Goal: Check status

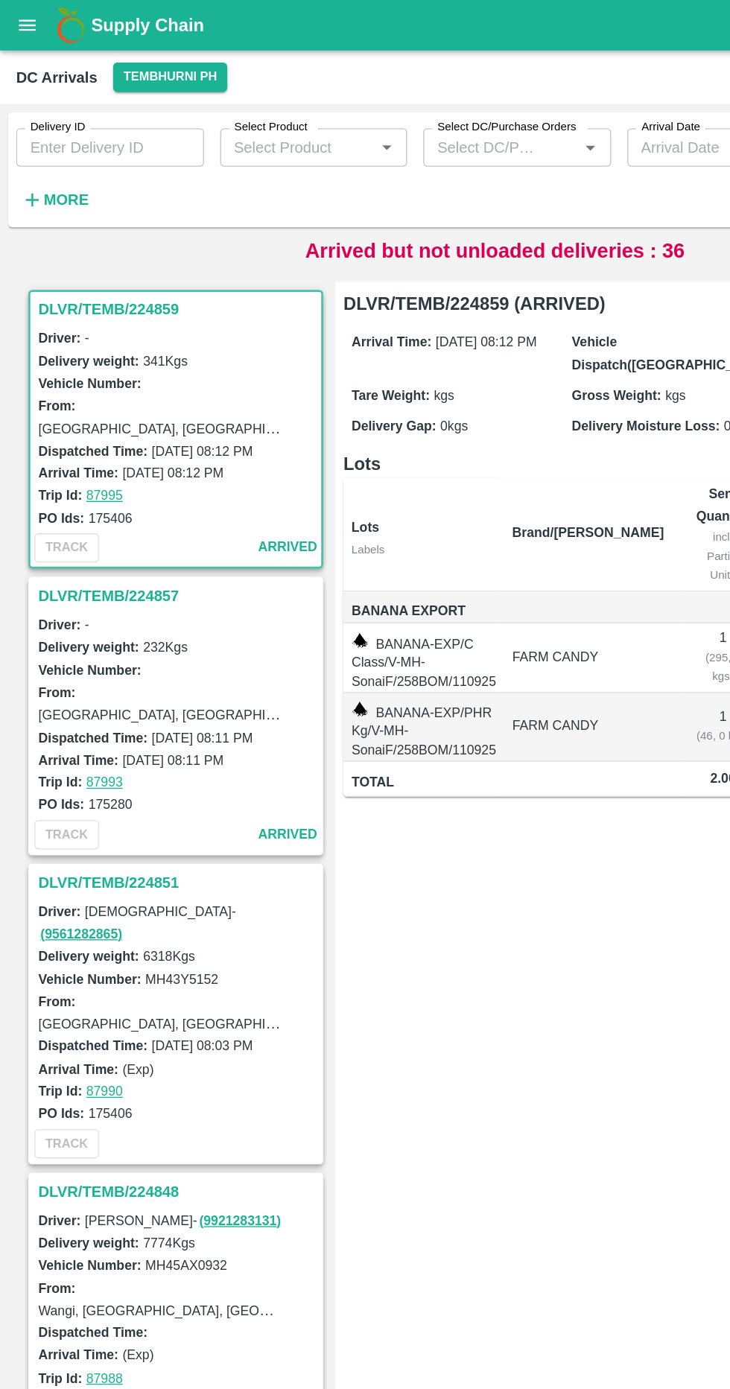
click at [26, 141] on icon "button" at bounding box center [24, 147] width 16 height 16
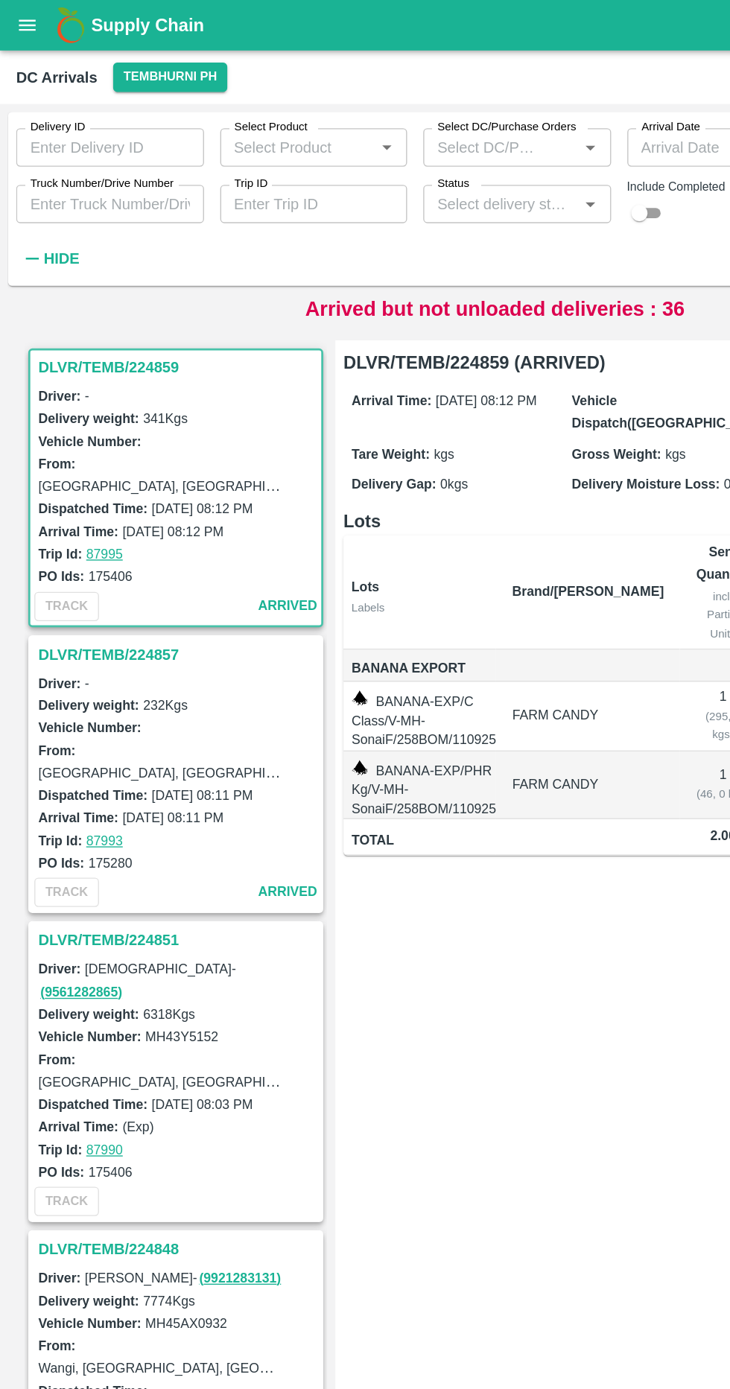
click at [59, 149] on input "Truck Number/Drive Number" at bounding box center [81, 150] width 139 height 28
click at [58, 150] on input "Truck Number/Drive Number" at bounding box center [81, 150] width 139 height 28
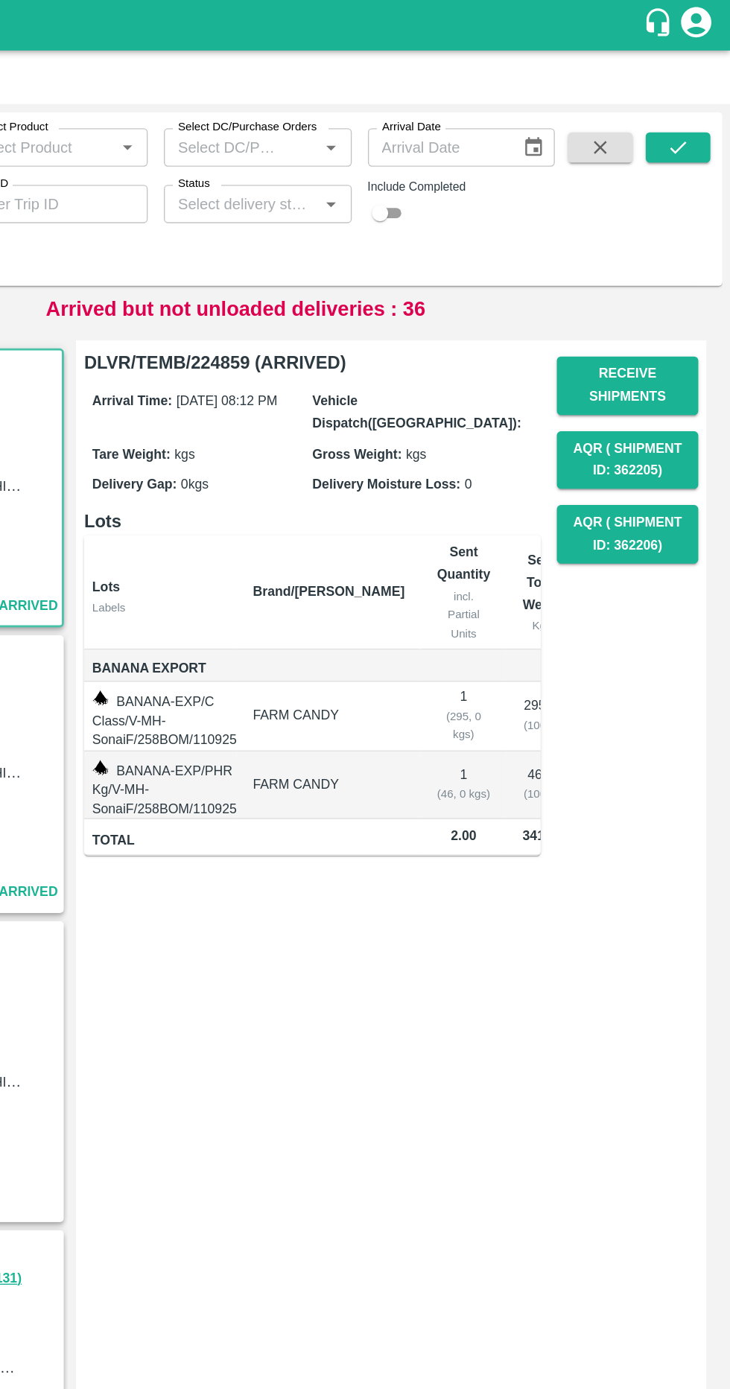
type input "0096"
click at [690, 109] on icon "submit" at bounding box center [691, 109] width 16 height 16
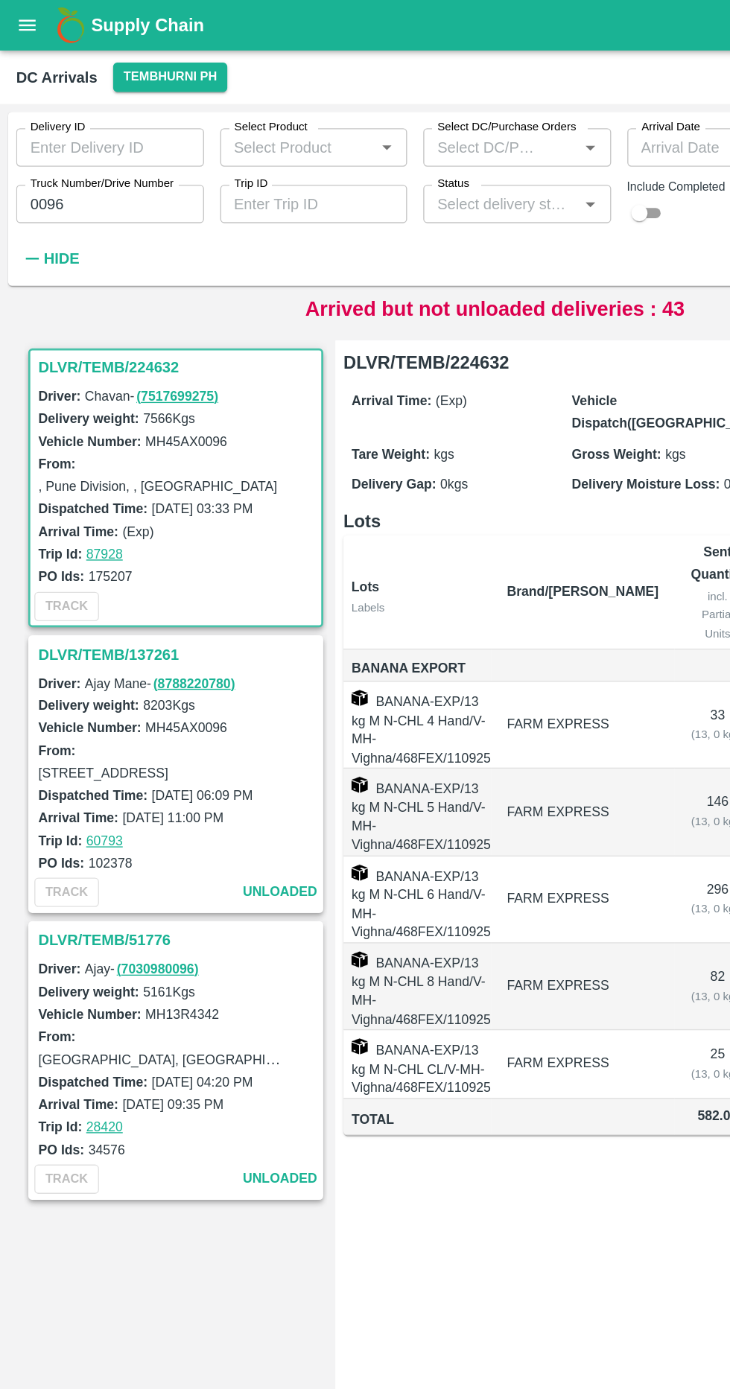
click at [42, 275] on h3 "DLVR/TEMB/224632" at bounding box center [131, 270] width 207 height 19
